Goal: Transaction & Acquisition: Purchase product/service

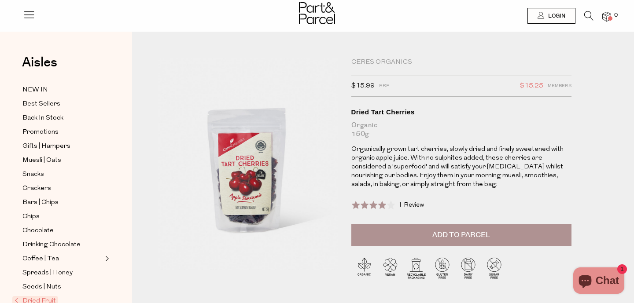
click at [249, 166] on img at bounding box center [249, 164] width 180 height 212
